Goal: Task Accomplishment & Management: Manage account settings

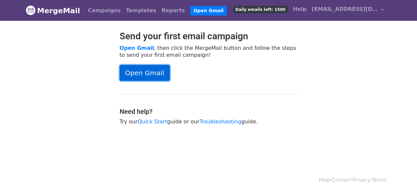
drag, startPoint x: 145, startPoint y: 76, endPoint x: 206, endPoint y: 82, distance: 61.9
click at [145, 76] on link "Open Gmail" at bounding box center [145, 73] width 50 height 16
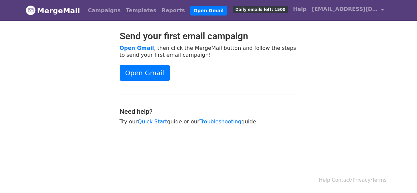
click at [283, 10] on span "Daily emails left: 1500" at bounding box center [260, 9] width 55 height 7
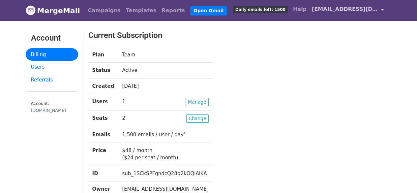
click at [380, 9] on link "[EMAIL_ADDRESS][DOMAIN_NAME]" at bounding box center [347, 10] width 77 height 15
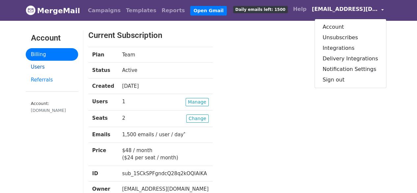
click at [44, 68] on link "Users" at bounding box center [52, 67] width 52 height 13
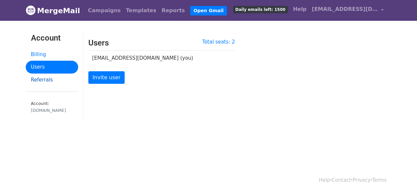
click at [45, 80] on link "Referrals" at bounding box center [52, 79] width 52 height 13
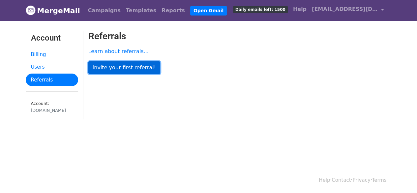
click at [109, 71] on link "Invite your first referral!" at bounding box center [124, 67] width 72 height 13
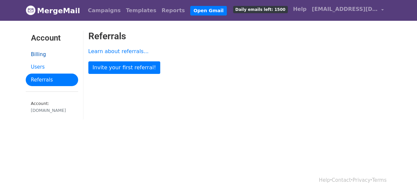
click at [33, 53] on link "Billing" at bounding box center [52, 54] width 52 height 13
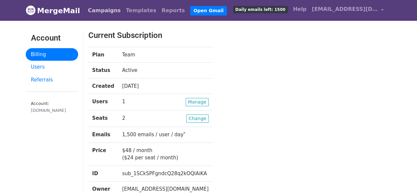
click at [108, 13] on link "Campaigns" at bounding box center [104, 10] width 38 height 13
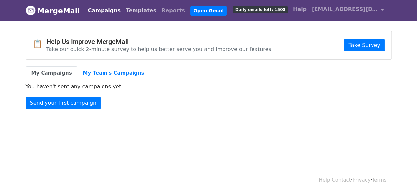
click at [123, 11] on link "Templates" at bounding box center [141, 10] width 36 height 13
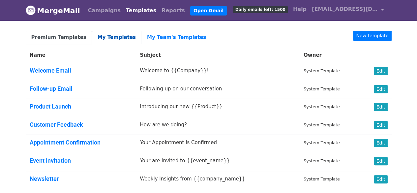
click at [111, 35] on link "My Templates" at bounding box center [116, 38] width 49 height 14
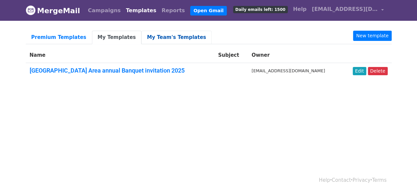
click at [141, 37] on link "My Team's Templates" at bounding box center [176, 38] width 70 height 14
click at [159, 13] on link "Reports" at bounding box center [173, 10] width 29 height 13
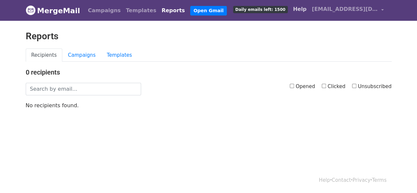
click at [309, 11] on link "Help" at bounding box center [299, 9] width 19 height 13
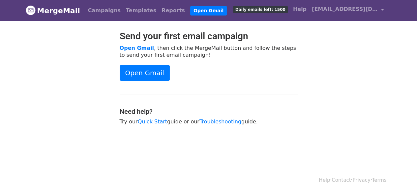
drag, startPoint x: 346, startPoint y: 10, endPoint x: 52, endPoint y: 55, distance: 297.1
click at [50, 57] on div at bounding box center [68, 81] width 94 height 101
click at [309, 10] on link "Help" at bounding box center [299, 9] width 19 height 13
click at [278, 6] on span "Daily emails left: 1500" at bounding box center [260, 9] width 55 height 7
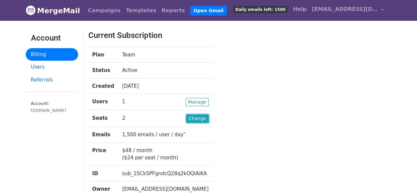
click at [186, 120] on link "Change" at bounding box center [197, 118] width 22 height 8
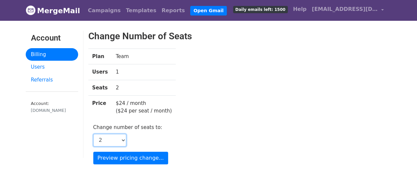
click at [121, 139] on select "1 2 3 4 5 6 7 8 9 10 11 12 13 14 15 16 17 18 19 20 21 22 23 24 25 26 27 28 29 3…" at bounding box center [109, 140] width 33 height 13
click at [196, 122] on div "Plan Team Users 1 Seats 2 Price $24 / month ($24 per seat / month)" at bounding box center [187, 85] width 209 height 75
click at [30, 11] on img at bounding box center [31, 10] width 10 height 10
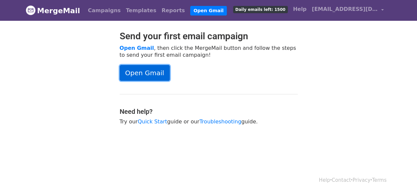
click at [144, 73] on link "Open Gmail" at bounding box center [145, 73] width 50 height 16
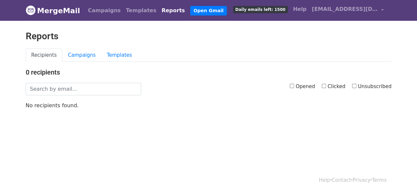
click at [295, 88] on label "Opened" at bounding box center [302, 87] width 25 height 8
click at [294, 88] on input "Opened" at bounding box center [292, 86] width 4 height 4
checkbox input "true"
click at [326, 84] on input "Clicked" at bounding box center [324, 86] width 4 height 4
checkbox input "true"
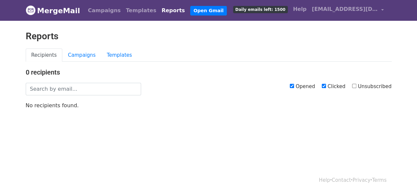
click at [355, 86] on input "Unsubscribed" at bounding box center [354, 86] width 4 height 4
checkbox input "true"
click at [75, 54] on link "Campaigns" at bounding box center [81, 55] width 39 height 14
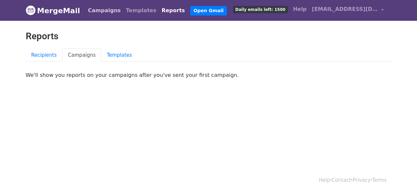
click at [99, 8] on link "Campaigns" at bounding box center [104, 10] width 38 height 13
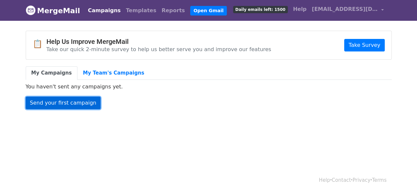
click at [76, 102] on link "Send your first campaign" at bounding box center [63, 103] width 75 height 13
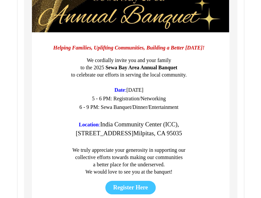
scroll to position [791, 0]
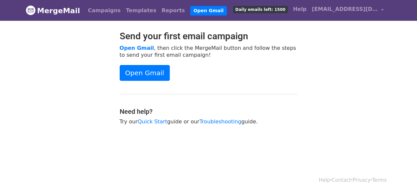
click at [188, 15] on li "Open Gmail" at bounding box center [207, 10] width 39 height 13
click at [190, 12] on link "Open Gmail" at bounding box center [208, 11] width 37 height 10
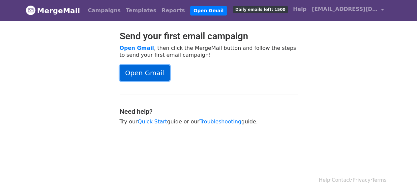
click at [141, 73] on link "Open Gmail" at bounding box center [145, 73] width 50 height 16
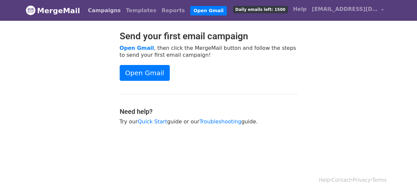
click at [94, 10] on link "Campaigns" at bounding box center [104, 10] width 38 height 13
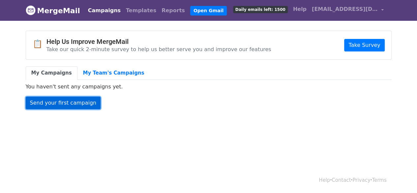
click at [74, 103] on link "Send your first campaign" at bounding box center [63, 103] width 75 height 13
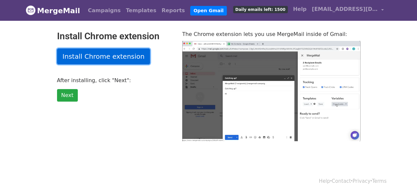
click at [89, 53] on link "Install Chrome extension" at bounding box center [103, 56] width 93 height 16
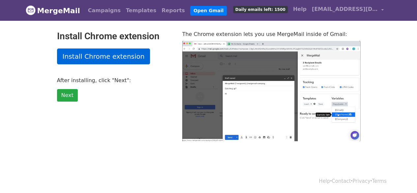
type input "37.33"
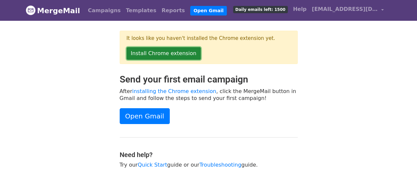
click at [163, 54] on link "Install Chrome extension" at bounding box center [164, 53] width 74 height 13
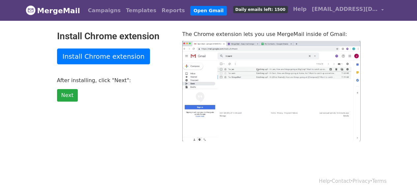
click at [282, 8] on span "Daily emails left: 1500" at bounding box center [260, 9] width 55 height 7
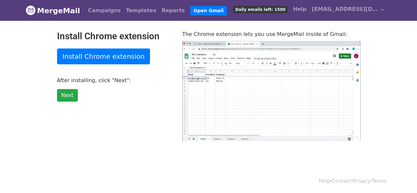
type input "20.15"
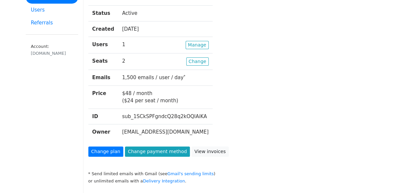
scroll to position [66, 0]
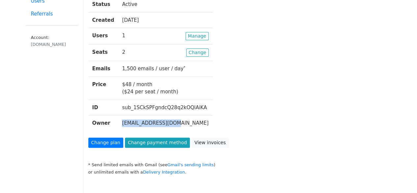
drag, startPoint x: 119, startPoint y: 122, endPoint x: 175, endPoint y: 123, distance: 56.7
click at [175, 123] on td "[EMAIL_ADDRESS][DOMAIN_NAME]" at bounding box center [165, 122] width 94 height 15
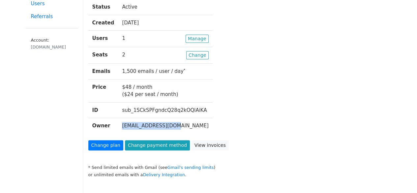
scroll to position [66, 0]
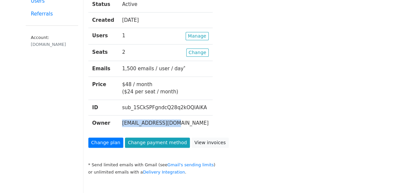
click at [118, 126] on td "[EMAIL_ADDRESS][DOMAIN_NAME]" at bounding box center [165, 122] width 94 height 15
drag, startPoint x: 118, startPoint y: 121, endPoint x: 171, endPoint y: 121, distance: 52.7
click at [171, 121] on td "[EMAIL_ADDRESS][DOMAIN_NAME]" at bounding box center [165, 122] width 94 height 15
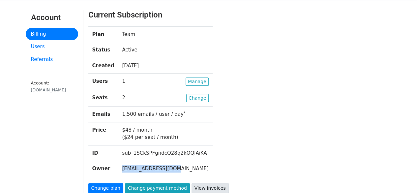
scroll to position [0, 0]
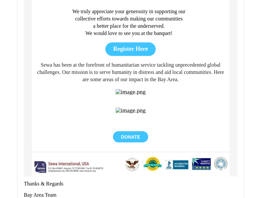
scroll to position [264, 0]
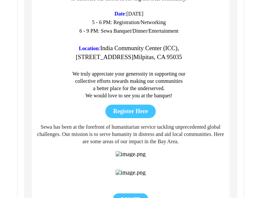
scroll to position [3131, 0]
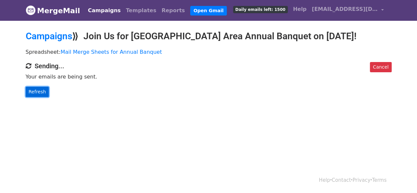
click at [34, 91] on link "Refresh" at bounding box center [37, 92] width 23 height 10
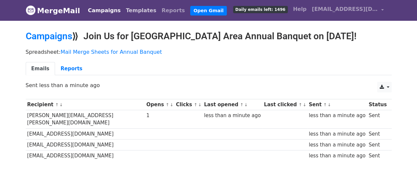
click at [127, 10] on link "Templates" at bounding box center [141, 10] width 36 height 13
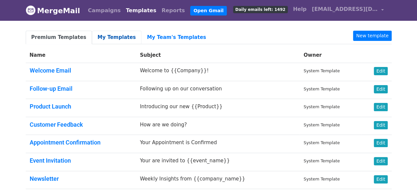
click at [92, 33] on link "My Templates" at bounding box center [116, 38] width 49 height 14
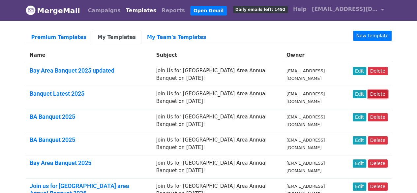
click at [386, 95] on link "Delete" at bounding box center [378, 94] width 20 height 8
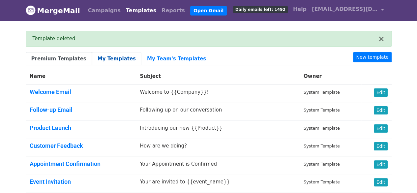
click at [105, 58] on link "My Templates" at bounding box center [116, 59] width 49 height 14
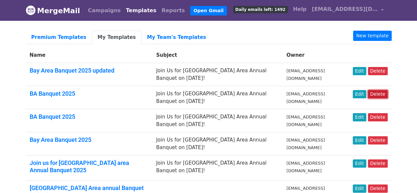
click at [374, 95] on link "Delete" at bounding box center [378, 94] width 20 height 8
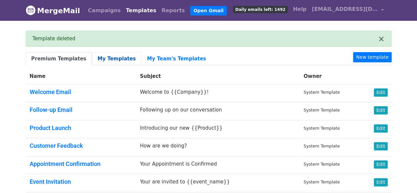
click at [112, 61] on link "My Templates" at bounding box center [116, 59] width 49 height 14
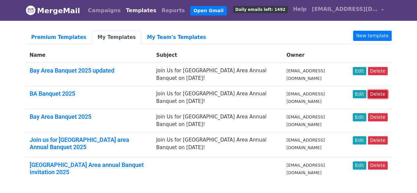
click at [378, 94] on link "Delete" at bounding box center [378, 94] width 20 height 8
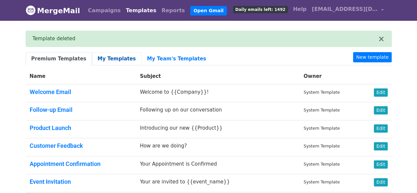
click at [104, 57] on link "My Templates" at bounding box center [116, 59] width 49 height 14
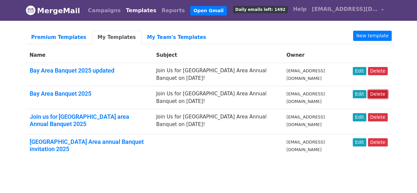
click at [378, 94] on link "Delete" at bounding box center [378, 94] width 20 height 8
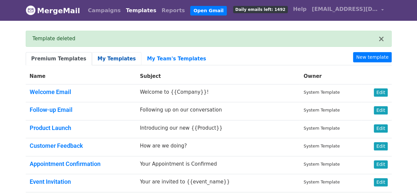
click at [117, 55] on link "My Templates" at bounding box center [116, 59] width 49 height 14
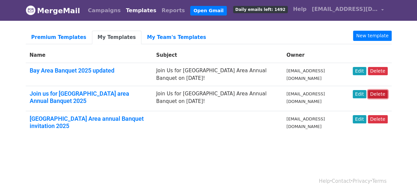
click at [376, 94] on link "Delete" at bounding box center [378, 94] width 20 height 8
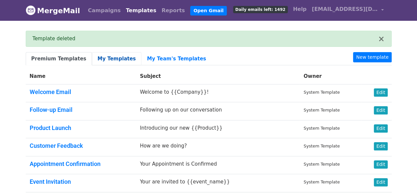
click at [102, 56] on link "My Templates" at bounding box center [116, 59] width 49 height 14
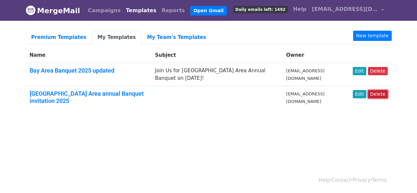
click at [378, 90] on link "Delete" at bounding box center [378, 94] width 20 height 8
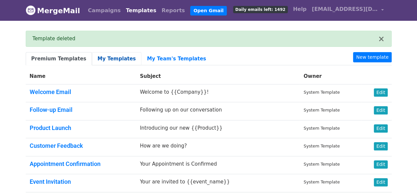
click at [110, 56] on link "My Templates" at bounding box center [116, 59] width 49 height 14
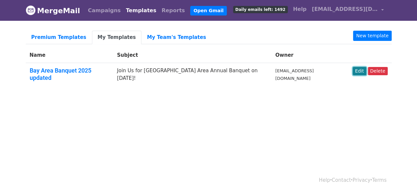
click at [362, 72] on link "Edit" at bounding box center [360, 71] width 14 height 8
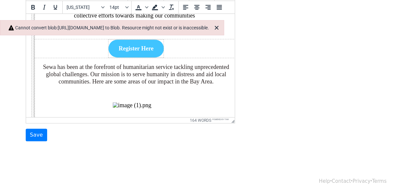
scroll to position [139, 0]
click at [220, 24] on icon "Close" at bounding box center [217, 27] width 8 height 8
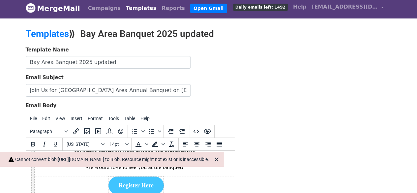
scroll to position [0, 0]
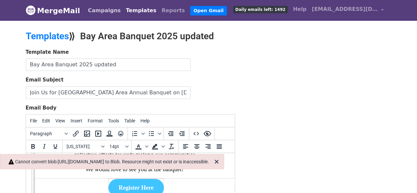
drag, startPoint x: 96, startPoint y: 10, endPoint x: 127, endPoint y: 17, distance: 32.0
click at [96, 10] on link "Campaigns" at bounding box center [104, 10] width 38 height 13
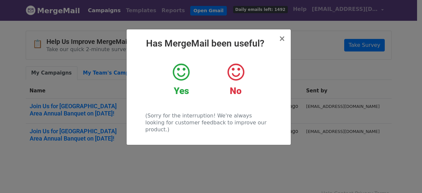
click at [239, 73] on icon at bounding box center [235, 72] width 17 height 20
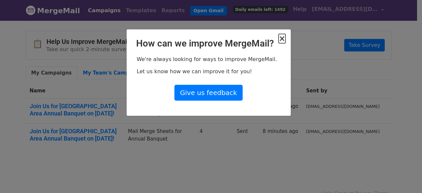
click at [284, 39] on span "×" at bounding box center [281, 38] width 7 height 9
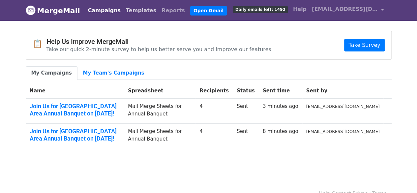
click at [123, 14] on link "Templates" at bounding box center [141, 10] width 36 height 13
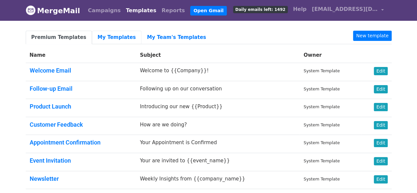
drag, startPoint x: 106, startPoint y: 32, endPoint x: 138, endPoint y: 62, distance: 43.9
click at [106, 32] on link "My Templates" at bounding box center [116, 38] width 49 height 14
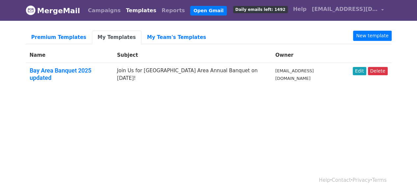
click at [110, 35] on link "My Templates" at bounding box center [116, 38] width 49 height 14
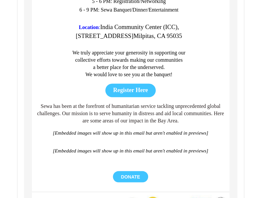
scroll to position [231, 0]
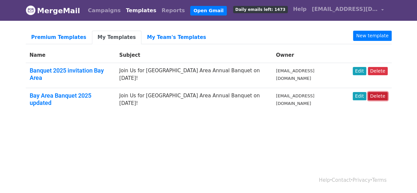
click at [377, 92] on link "Delete" at bounding box center [378, 96] width 20 height 8
